Goal: Navigation & Orientation: Find specific page/section

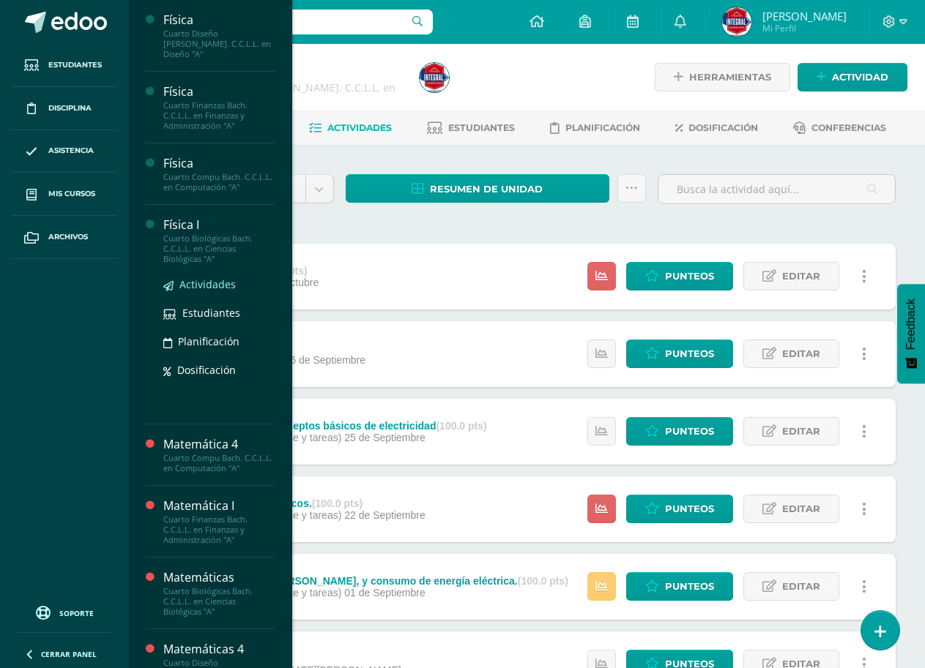
click at [217, 277] on span "Actividades" at bounding box center [207, 284] width 56 height 14
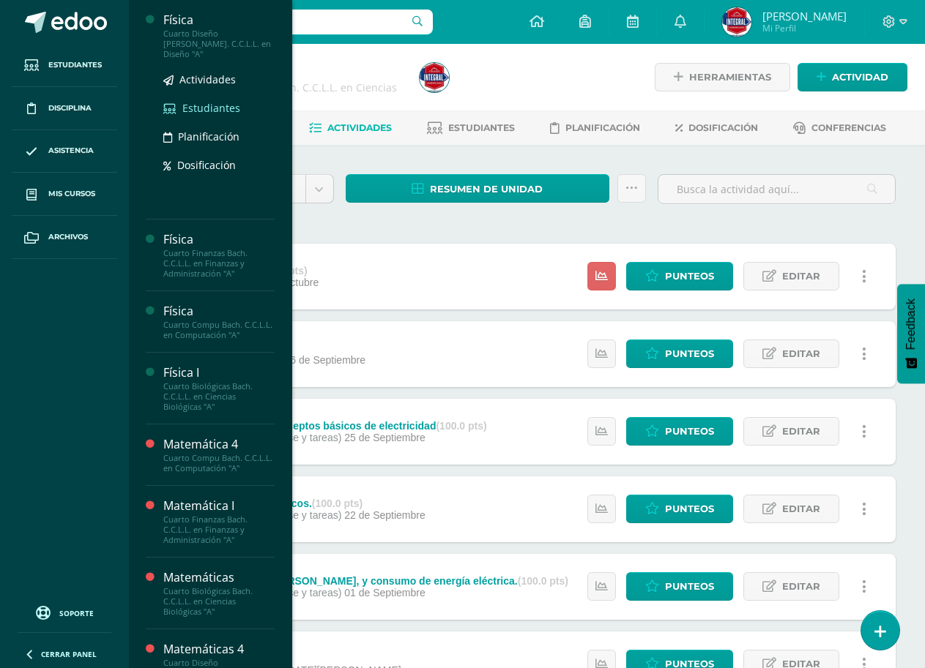
click at [219, 101] on span "Estudiantes" at bounding box center [211, 108] width 58 height 14
